Goal: Task Accomplishment & Management: Complete application form

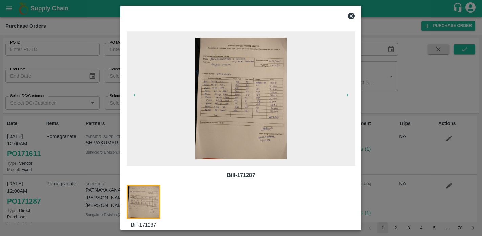
click at [351, 17] on icon at bounding box center [351, 16] width 7 height 7
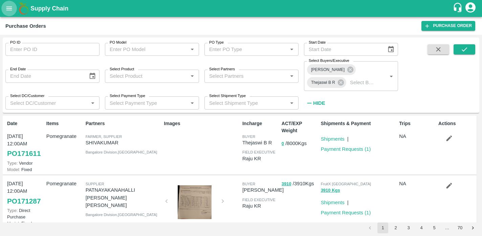
click at [12, 7] on icon "open drawer" at bounding box center [9, 8] width 6 height 4
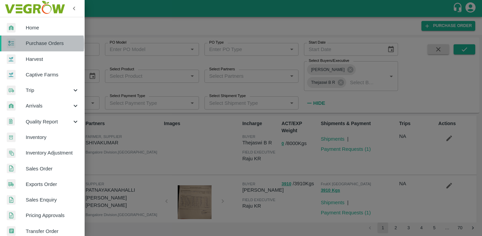
click at [37, 44] on span "Purchase Orders" at bounding box center [52, 43] width 53 height 7
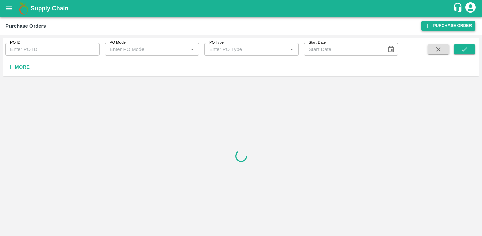
click at [447, 29] on link "Purchase Order" at bounding box center [448, 26] width 54 height 10
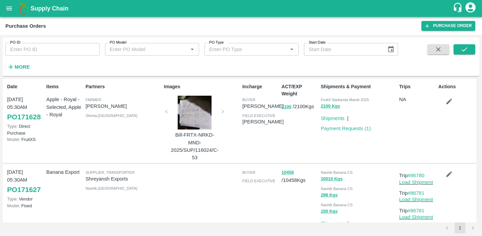
click at [24, 67] on strong "More" at bounding box center [22, 66] width 15 height 5
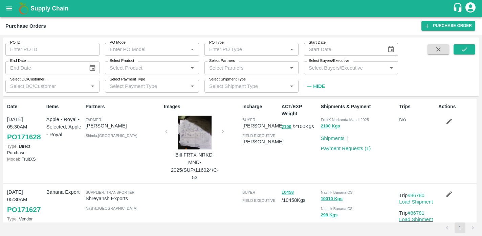
click at [338, 69] on input "Select Buyers/Executive" at bounding box center [345, 67] width 79 height 9
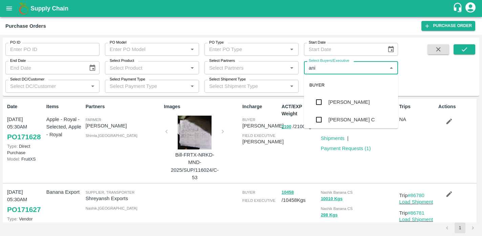
type input "anil"
click at [331, 102] on div "Anil Kumar" at bounding box center [348, 102] width 41 height 7
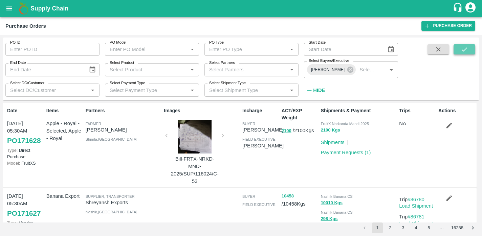
click at [457, 51] on button "submit" at bounding box center [465, 49] width 22 height 10
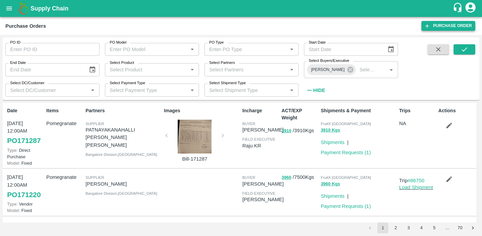
click at [438, 25] on link "Purchase Order" at bounding box center [448, 26] width 54 height 10
click at [347, 68] on icon at bounding box center [350, 70] width 6 height 6
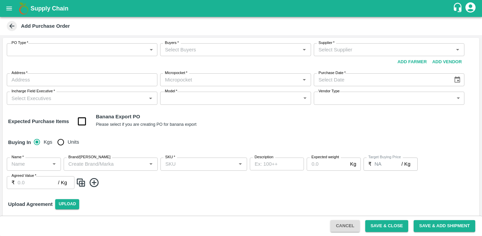
click at [11, 26] on icon at bounding box center [11, 26] width 5 height 5
click at [152, 51] on body "Supply Chain Add Purchase Order PO Type   * ​ PO Type Buyers   * Buyers   * Sup…" at bounding box center [241, 118] width 482 height 236
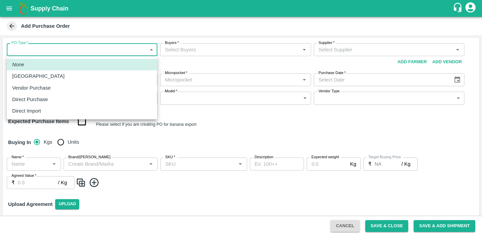
click at [35, 88] on p "Vendor Purchase" at bounding box center [31, 87] width 39 height 7
type input "2"
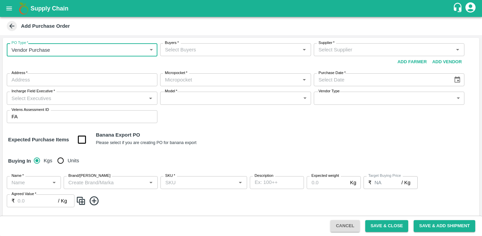
click at [205, 53] on input "Buyers   *" at bounding box center [229, 49] width 135 height 9
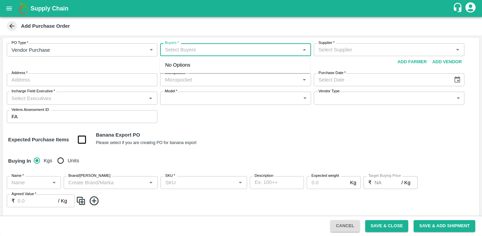
type input "t"
type input "h"
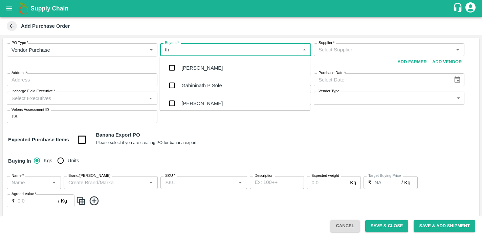
type input "t"
type input "h"
type input "thejaswi"
click at [196, 67] on div "Thejaswi B R" at bounding box center [195, 67] width 29 height 7
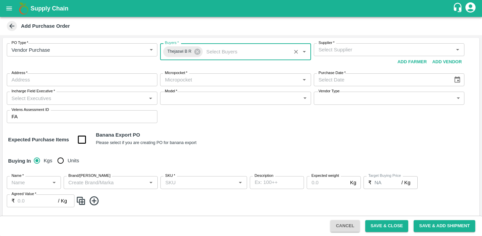
click at [334, 52] on input "Supplier   *" at bounding box center [383, 49] width 135 height 9
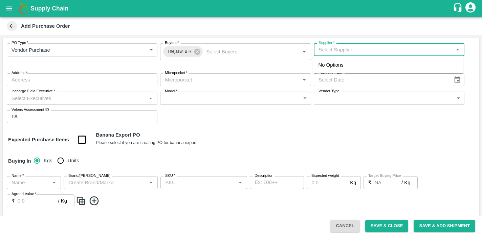
type input "p"
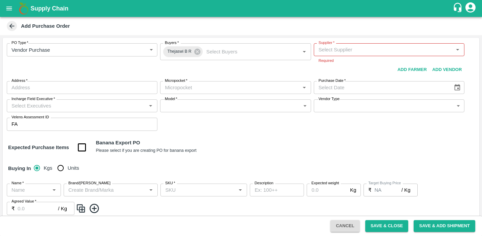
click at [272, 123] on div "PO Type   * Vendor Purchase 2 PO Type Buyers   * Thejaswi B R Buyers   * Suppli…" at bounding box center [241, 87] width 477 height 99
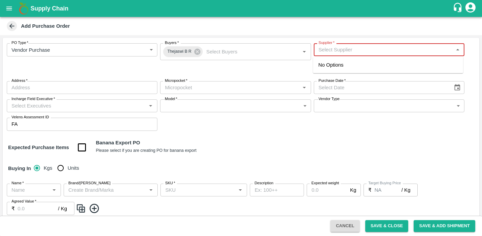
click at [353, 52] on input "Supplier   *" at bounding box center [383, 49] width 135 height 9
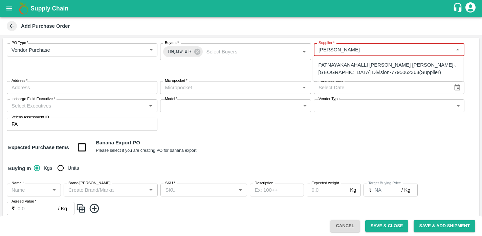
click at [372, 71] on div "PATNAYAKANAHALLI VAJEER MUDASIR AHAMAD-, Bangalore Division-7795062363(Supplier)" at bounding box center [388, 68] width 139 height 15
type input "PATNAYAKANAHALLI VAJEER MUDASIR AHAMAD-, Bangalore Division-7795062363(Supplier)"
type input ", Bangalore Division, , Karnataka"
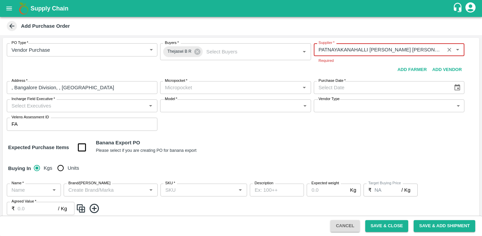
type input "PATNAYAKANAHALLI VAJEER MUDASIR AHAMAD-, Bangalore Division-7795062363(Supplier)"
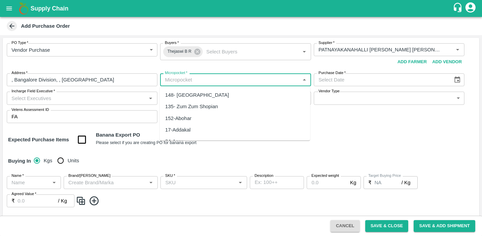
click at [211, 86] on div "Micropocket   *" at bounding box center [235, 79] width 151 height 13
click at [180, 95] on div "81-Bangalore" at bounding box center [195, 94] width 60 height 7
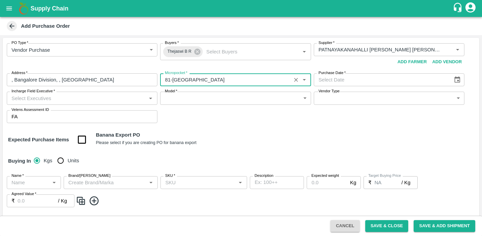
type input "81-Bangalore"
click at [454, 80] on icon "Choose date" at bounding box center [457, 79] width 7 height 7
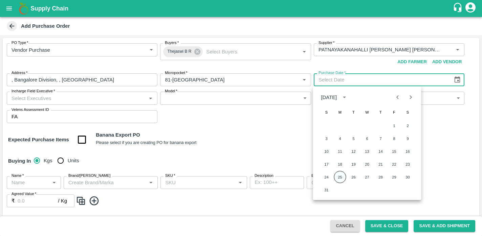
click at [340, 175] on button "25" at bounding box center [340, 177] width 12 height 12
type input "25/08/2025"
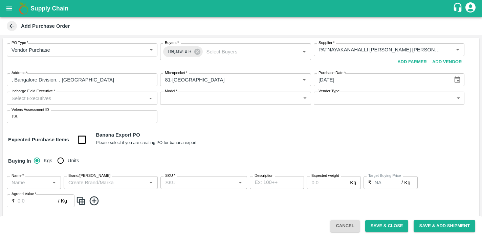
click at [118, 103] on div "Incharge Field Executive   *" at bounding box center [82, 98] width 151 height 13
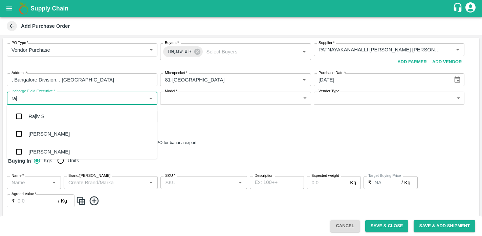
type input "raju"
click at [38, 135] on div "Raju KR" at bounding box center [37, 133] width 19 height 7
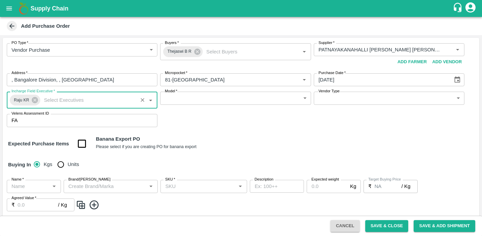
click at [195, 100] on body "Supply Chain Add Purchase Order PO Type   * Vendor Purchase 2 PO Type Buyers   …" at bounding box center [241, 118] width 482 height 236
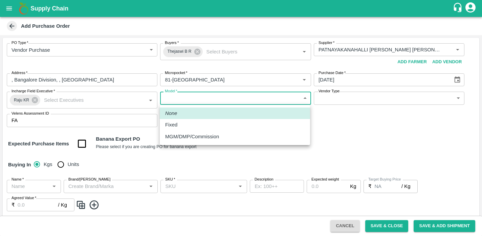
click at [172, 126] on p "Fixed" at bounding box center [171, 124] width 12 height 7
type input "Fixed"
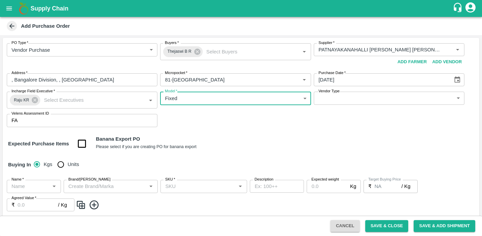
click at [347, 94] on body "Supply Chain Add Purchase Order PO Type   * Vendor Purchase 2 PO Type Buyers   …" at bounding box center [241, 118] width 482 height 236
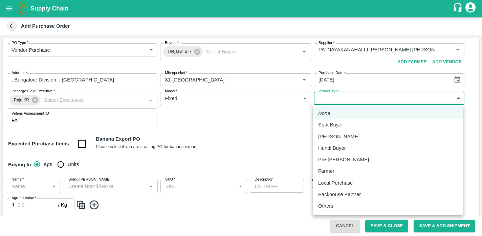
click at [328, 187] on li "Local Purchase" at bounding box center [388, 183] width 150 height 12
type input "LOCAL_PURCHASE"
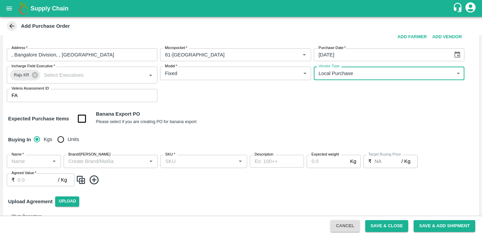
scroll to position [25, 0]
click at [61, 142] on input "Units" at bounding box center [61, 139] width 14 height 14
radio input "true"
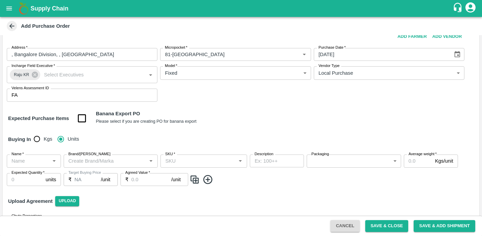
scroll to position [47, 0]
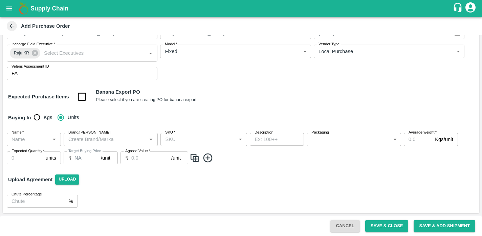
click at [53, 141] on icon "Open" at bounding box center [53, 139] width 7 height 7
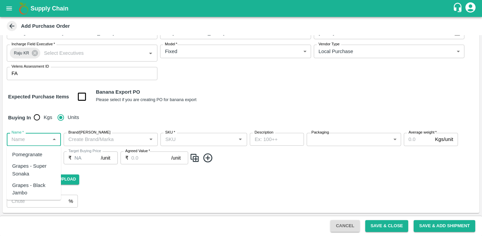
click at [33, 154] on div "Pomegranate" at bounding box center [27, 154] width 30 height 7
type input "Pomegranate"
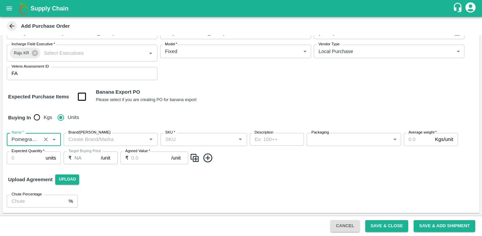
click at [128, 142] on input "Brand/Marka" at bounding box center [105, 139] width 79 height 9
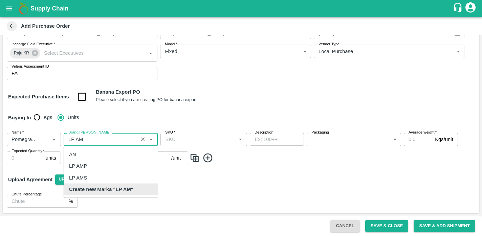
scroll to position [0, 0]
click at [86, 177] on div "LP AMS" at bounding box center [78, 177] width 18 height 7
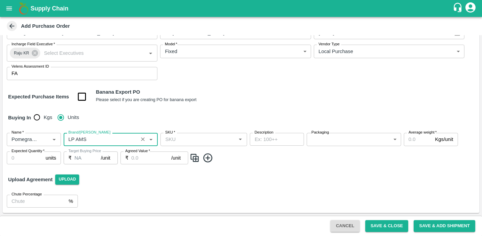
click at [241, 141] on icon "Open" at bounding box center [240, 139] width 7 height 7
type input "LP AMS"
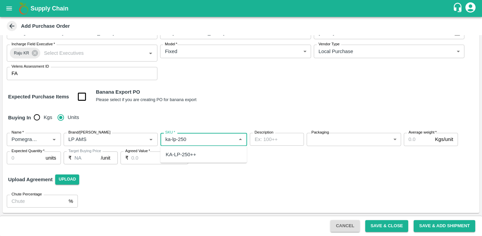
click at [202, 157] on div "KA-LP-250++" at bounding box center [203, 155] width 87 height 12
type input "KA-LP-250++"
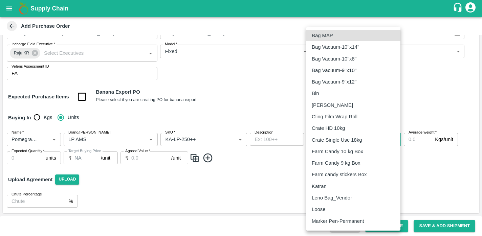
click at [393, 141] on body "Supply Chain Add Purchase Order PO Type   * Vendor Purchase 2 PO Type Buyers   …" at bounding box center [241, 118] width 482 height 236
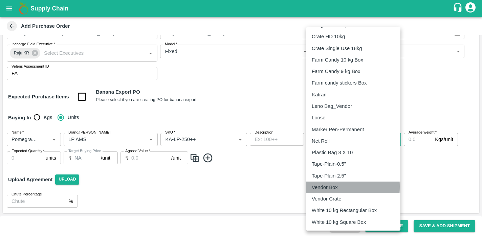
click at [332, 187] on p "Vendor Box" at bounding box center [325, 187] width 26 height 7
type input "276"
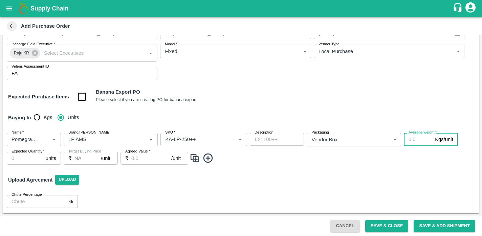
click at [418, 140] on input "Average weight   *" at bounding box center [418, 139] width 28 height 13
type input "10"
click at [27, 160] on input "Expected Quantity   *" at bounding box center [25, 158] width 36 height 13
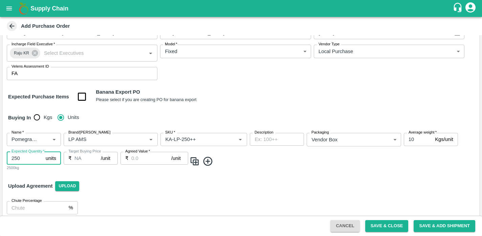
type input "250"
click at [135, 156] on input "Agreed Value   *" at bounding box center [151, 158] width 40 height 13
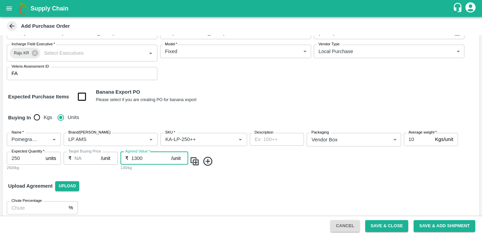
scroll to position [53, 0]
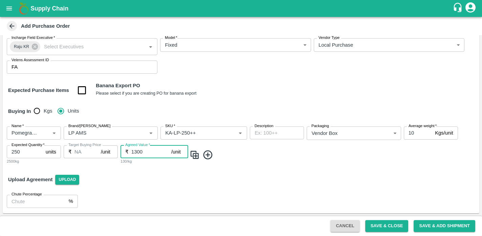
type input "1300"
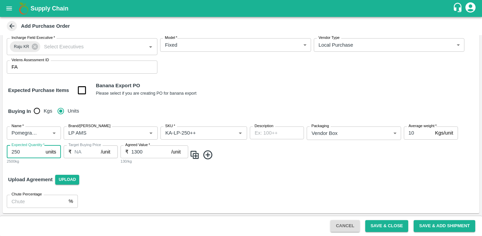
click at [21, 152] on input "250" at bounding box center [25, 152] width 36 height 13
type input "2"
type input "106"
click at [144, 152] on input "1300" at bounding box center [151, 152] width 40 height 13
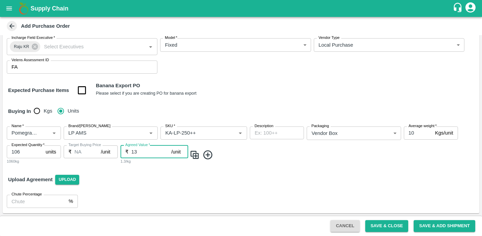
type input "1"
click at [294, 180] on div "Upload Agreement Upload" at bounding box center [241, 180] width 477 height 20
click at [152, 151] on input "2418" at bounding box center [151, 152] width 40 height 13
type input "2419"
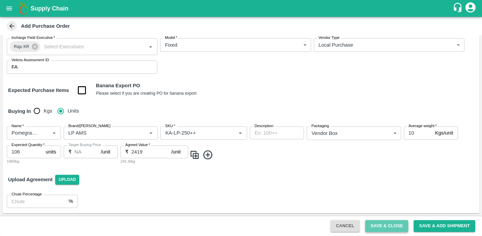
click at [382, 225] on button "Save & Close" at bounding box center [386, 226] width 43 height 12
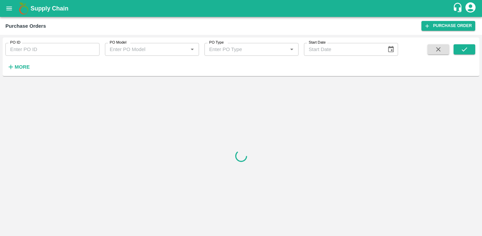
click at [16, 69] on strong "More" at bounding box center [22, 66] width 15 height 5
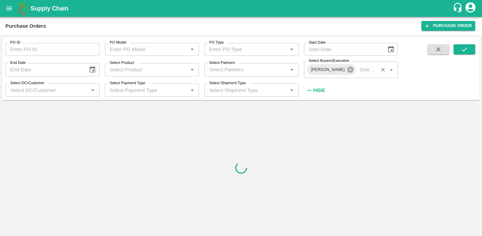
click at [347, 71] on icon at bounding box center [350, 70] width 6 height 6
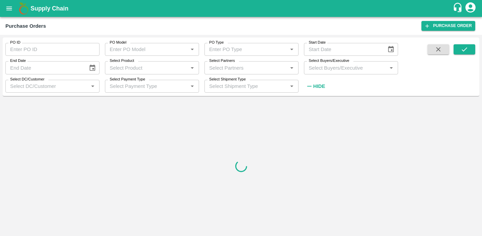
click at [348, 67] on input "Select Buyers/Executive" at bounding box center [345, 67] width 79 height 9
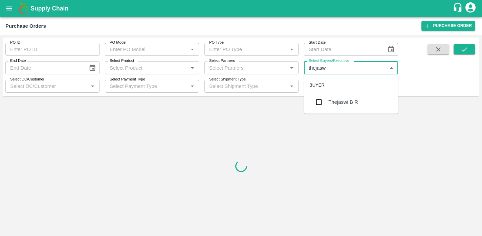
type input "thejaswi"
click at [339, 105] on div "Thejaswi B R" at bounding box center [342, 102] width 29 height 7
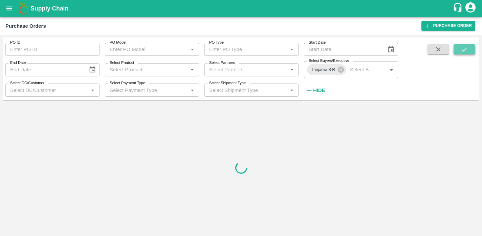
click at [461, 48] on icon "submit" at bounding box center [464, 49] width 7 height 7
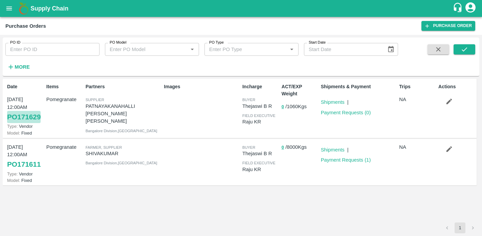
click at [26, 115] on link "PO 171629" at bounding box center [24, 117] width 34 height 12
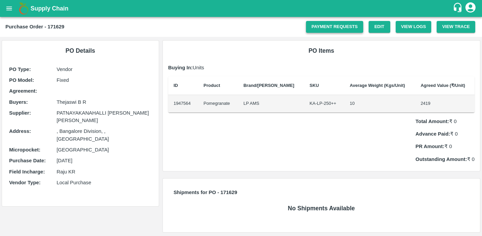
click at [325, 31] on link "Payment Requests" at bounding box center [334, 27] width 57 height 12
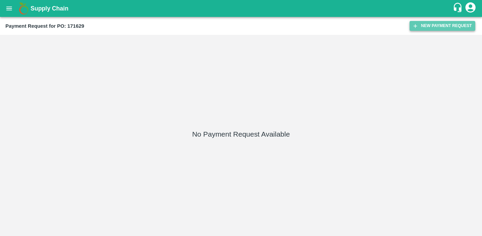
click at [441, 24] on button "New Payment Request" at bounding box center [443, 26] width 66 height 10
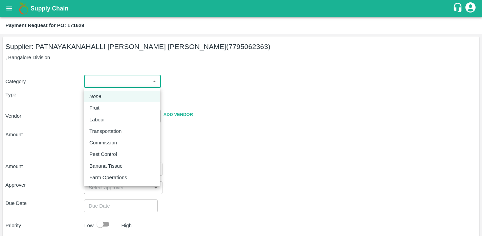
click at [116, 81] on body "Supply Chain Payment Request for PO: 171629 Supplier: PATNAYAKANAHALLI VAJEER M…" at bounding box center [241, 118] width 482 height 236
click at [95, 109] on p "Fruit" at bounding box center [94, 107] width 10 height 7
type input "1"
type input "PATNAYAKANAHALLI VAJEER MUDASIR AHAMAD - 7795062363(Supplier)"
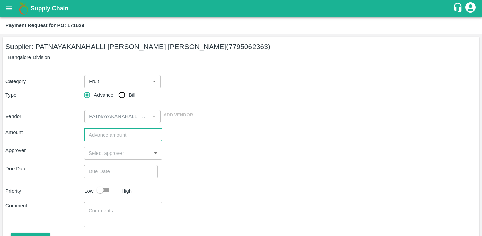
click at [100, 136] on input "number" at bounding box center [123, 135] width 79 height 13
type input "256400"
click at [113, 156] on input "input" at bounding box center [117, 153] width 63 height 9
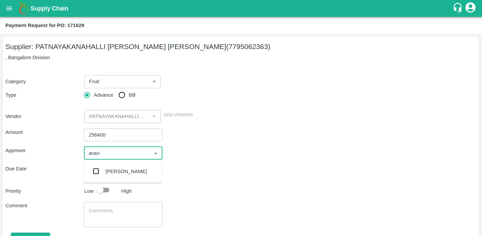
type input "aravin"
click at [112, 175] on div "Aravindha Raj R" at bounding box center [123, 172] width 78 height 18
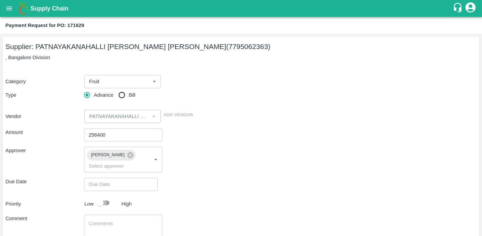
click at [107, 203] on input "checkbox" at bounding box center [100, 203] width 39 height 13
checkbox input "true"
type input "DD/MM/YYYY hh:mm aa"
click at [112, 188] on input "DD/MM/YYYY hh:mm aa" at bounding box center [118, 184] width 69 height 13
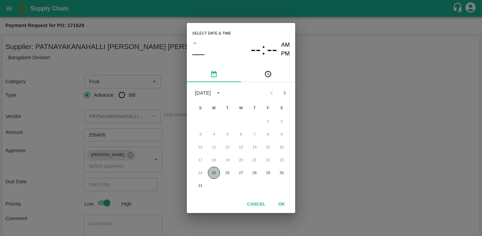
click at [213, 174] on button "25" at bounding box center [214, 173] width 12 height 12
type input "25/08/2025 12:00 AM"
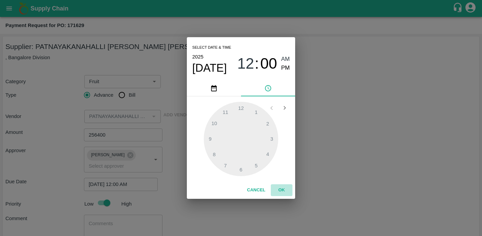
click at [283, 189] on button "OK" at bounding box center [282, 190] width 22 height 12
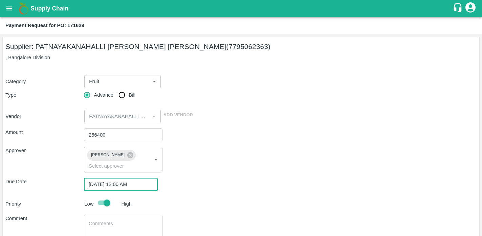
scroll to position [46, 0]
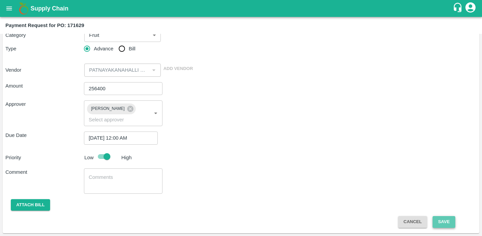
click at [447, 221] on button "Save" at bounding box center [444, 222] width 22 height 12
